Goal: Information Seeking & Learning: Learn about a topic

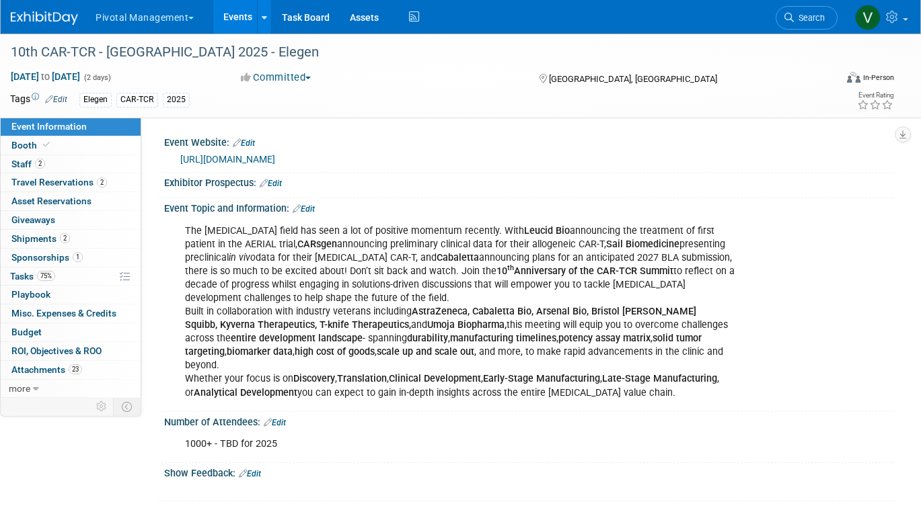
scroll to position [1863, 0]
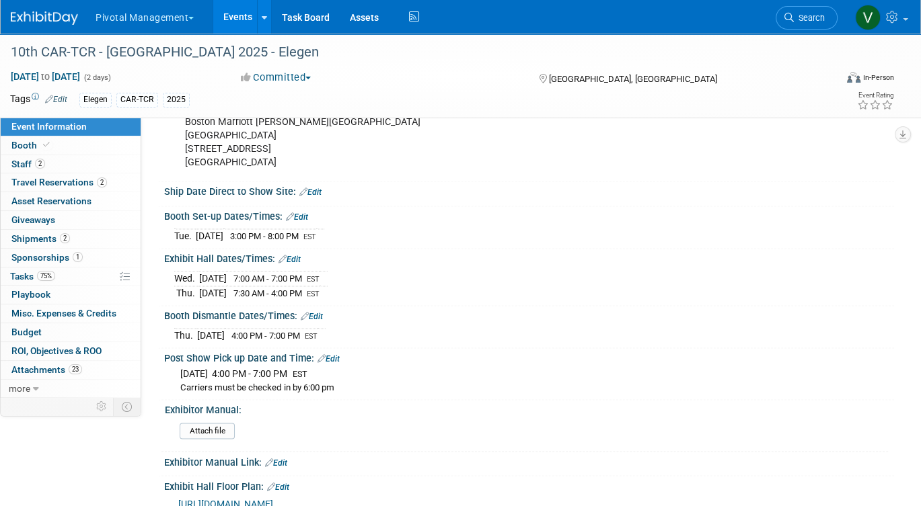
click at [231, 13] on link "Events" at bounding box center [237, 17] width 49 height 34
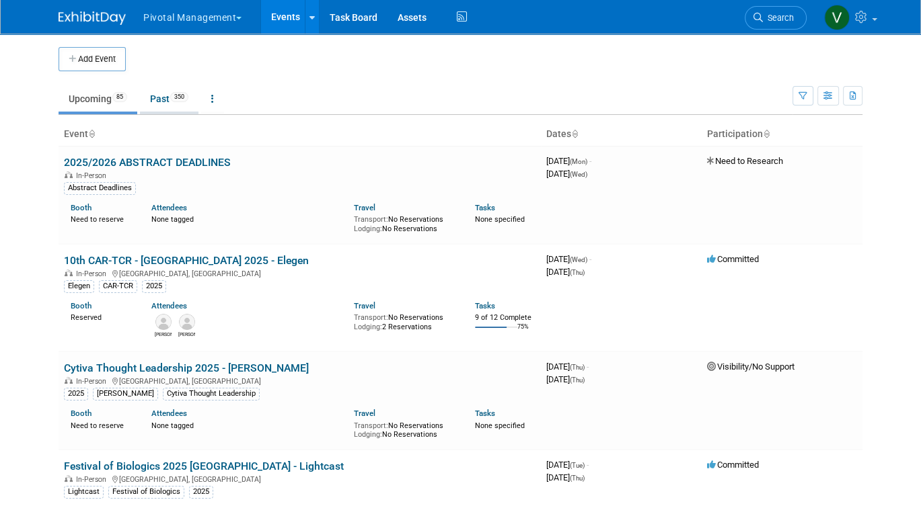
click at [164, 98] on link "Past 350" at bounding box center [169, 99] width 58 height 26
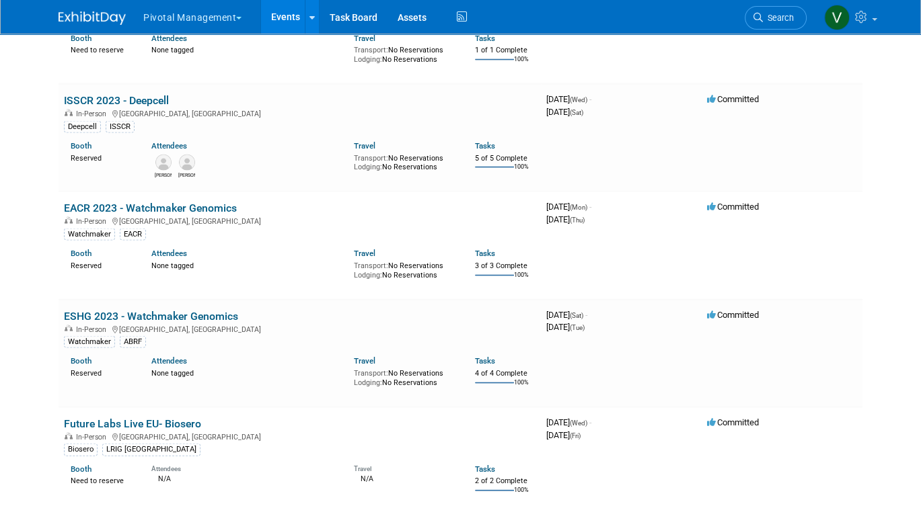
scroll to position [34672, 0]
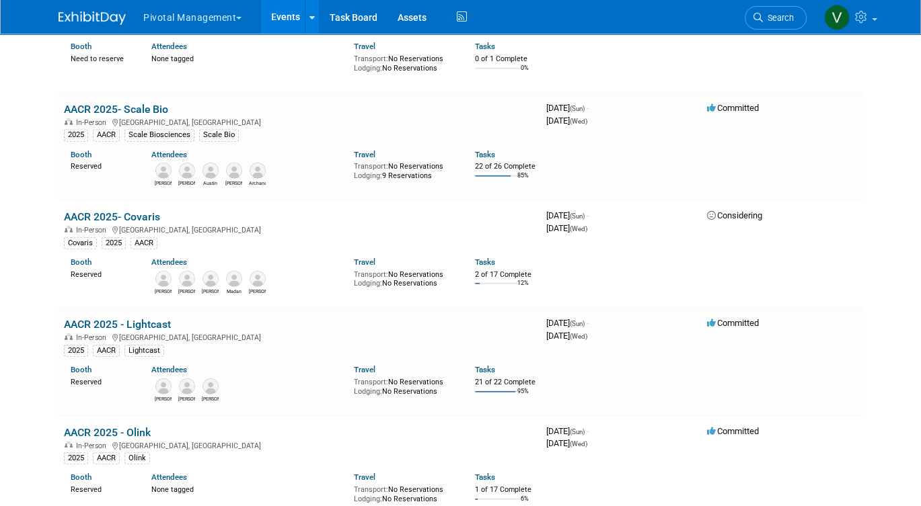
scroll to position [3429, 0]
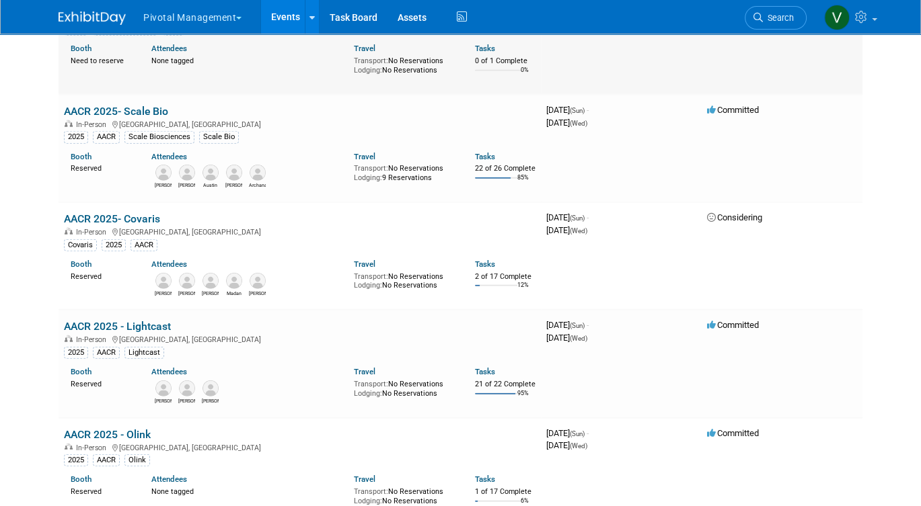
click at [387, 22] on div "In-Person [GEOGRAPHIC_DATA], [GEOGRAPHIC_DATA]" at bounding box center [299, 16] width 471 height 11
click at [379, 22] on div "In-Person [GEOGRAPHIC_DATA], [GEOGRAPHIC_DATA]" at bounding box center [299, 16] width 471 height 11
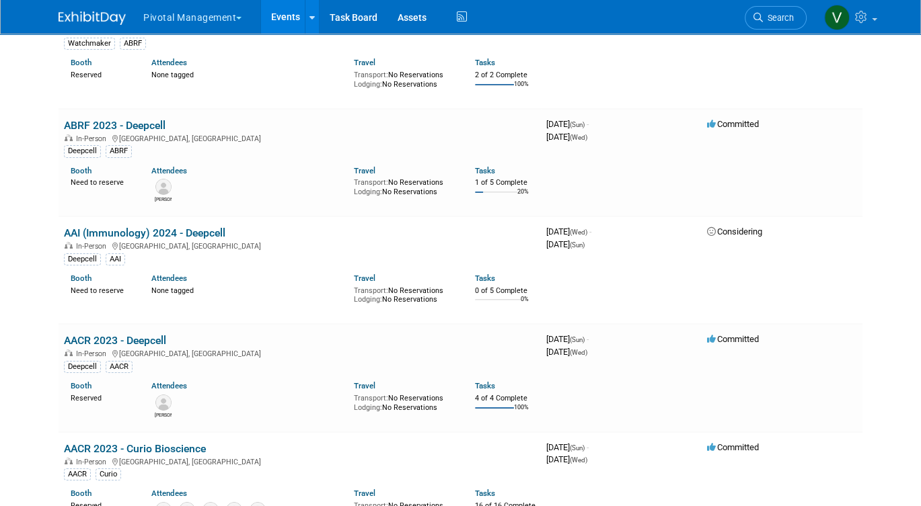
scroll to position [0, 0]
